Goal: Information Seeking & Learning: Learn about a topic

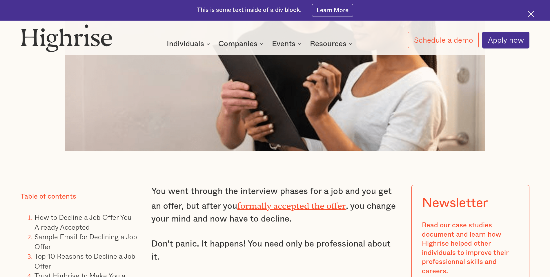
scroll to position [435, 0]
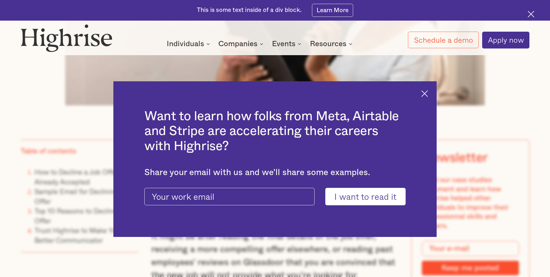
click at [428, 93] on img at bounding box center [424, 93] width 7 height 7
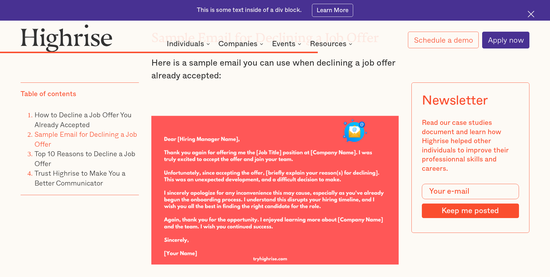
scroll to position [4599, 0]
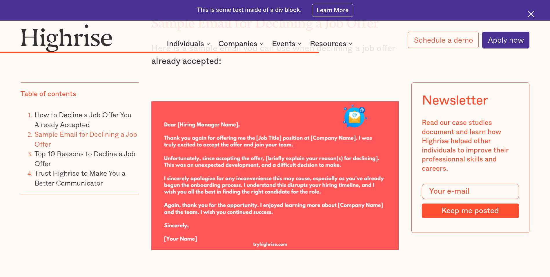
click at [173, 107] on img at bounding box center [274, 175] width 247 height 148
click at [320, 138] on img at bounding box center [274, 175] width 247 height 148
click at [244, 187] on img at bounding box center [274, 175] width 247 height 148
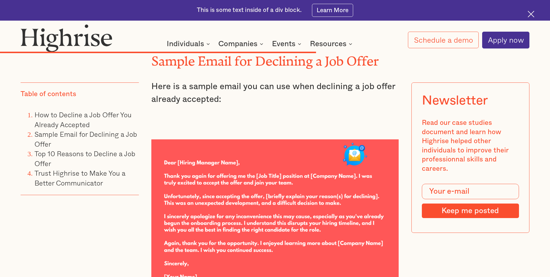
scroll to position [4599, 0]
